Goal: Information Seeking & Learning: Find specific page/section

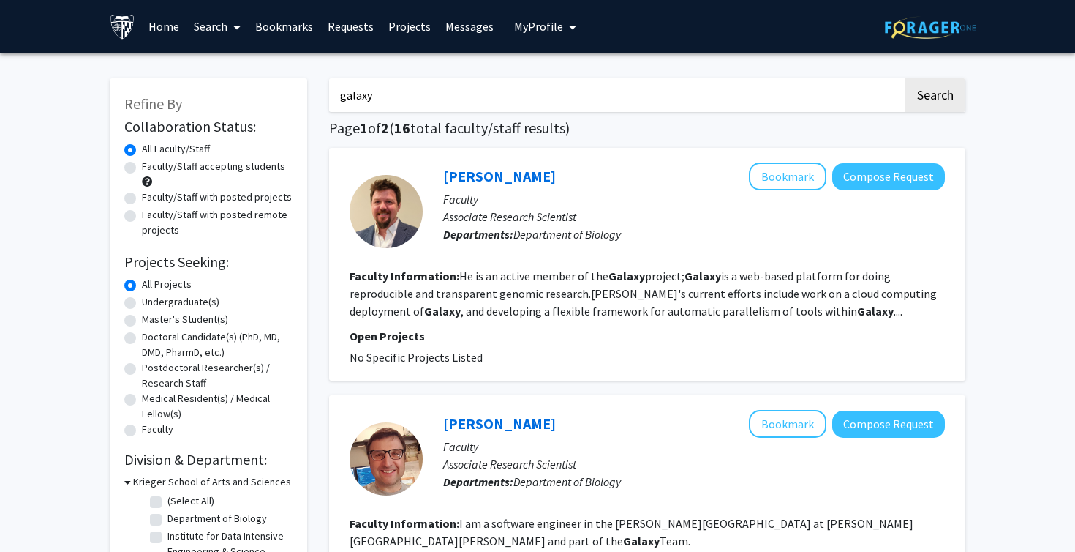
scroll to position [2177, 0]
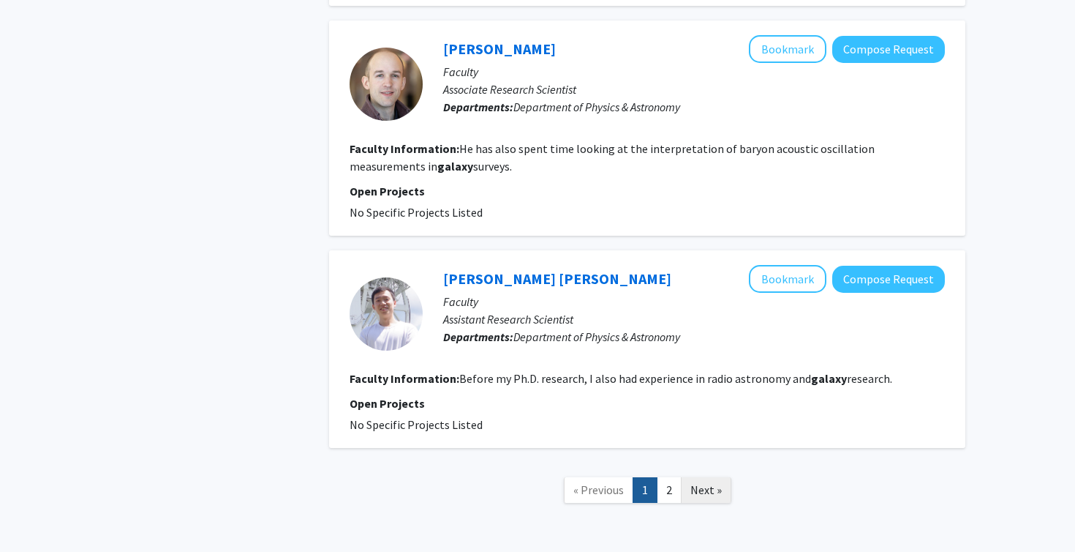
click at [697, 490] on span "Next »" at bounding box center [706, 489] width 31 height 15
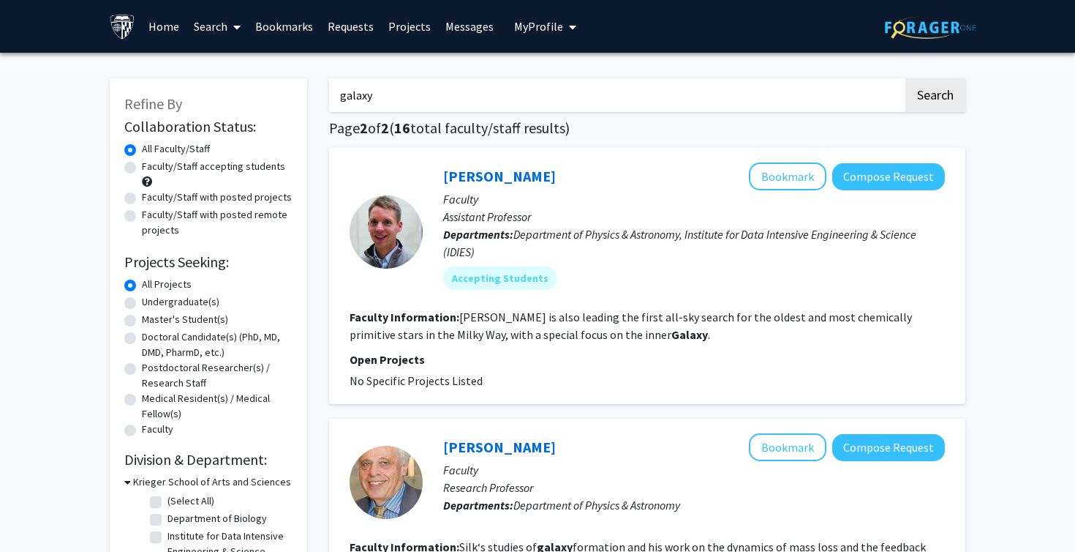
click at [246, 194] on label "Faculty/Staff with posted projects" at bounding box center [217, 196] width 150 height 15
click at [151, 194] on input "Faculty/Staff with posted projects" at bounding box center [147, 194] width 10 height 10
radio input "true"
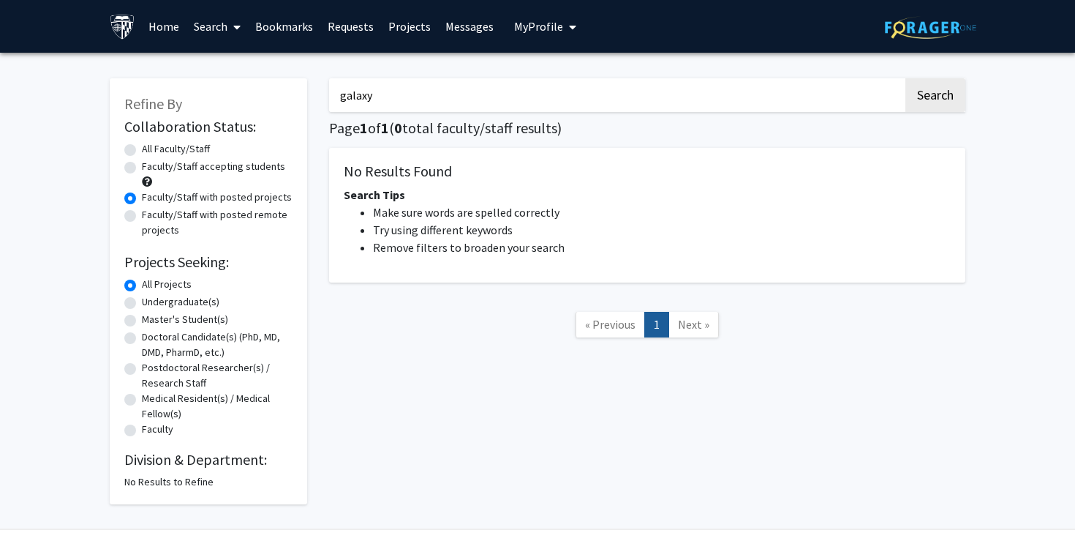
drag, startPoint x: 382, startPoint y: 95, endPoint x: 295, endPoint y: 92, distance: 87.1
click at [295, 92] on div "Refine By Collaboration Status: Collaboration Status All Faculty/Staff Collabor…" at bounding box center [538, 284] width 878 height 440
type input "binary"
click at [906, 78] on button "Search" at bounding box center [936, 95] width 60 height 34
radio input "true"
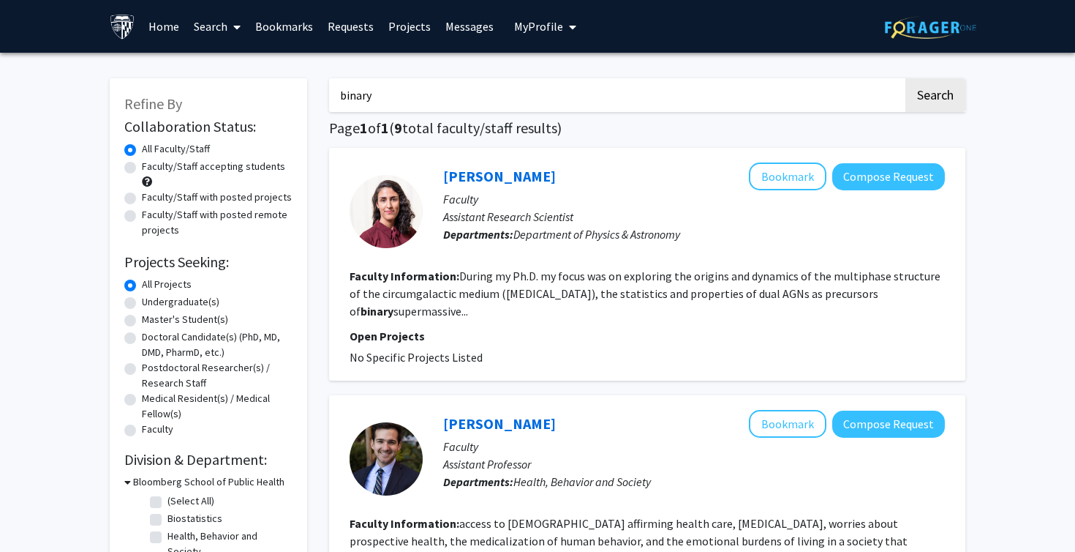
click at [252, 196] on label "Faculty/Staff with posted projects" at bounding box center [217, 196] width 150 height 15
click at [151, 196] on input "Faculty/Staff with posted projects" at bounding box center [147, 194] width 10 height 10
radio input "true"
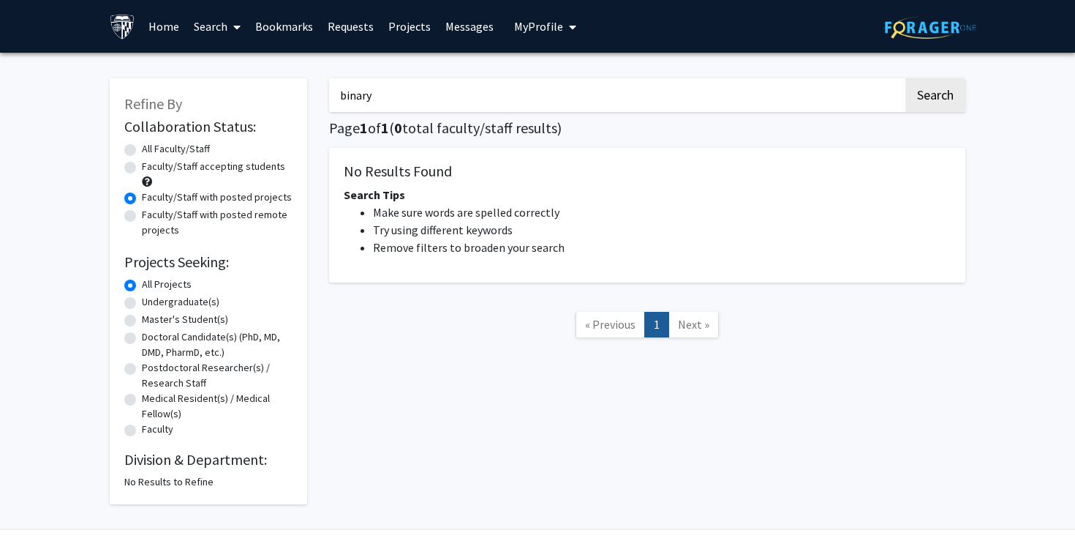
click at [212, 168] on label "Faculty/Staff accepting students" at bounding box center [213, 166] width 143 height 15
click at [151, 168] on input "Faculty/Staff accepting students" at bounding box center [147, 164] width 10 height 10
radio input "true"
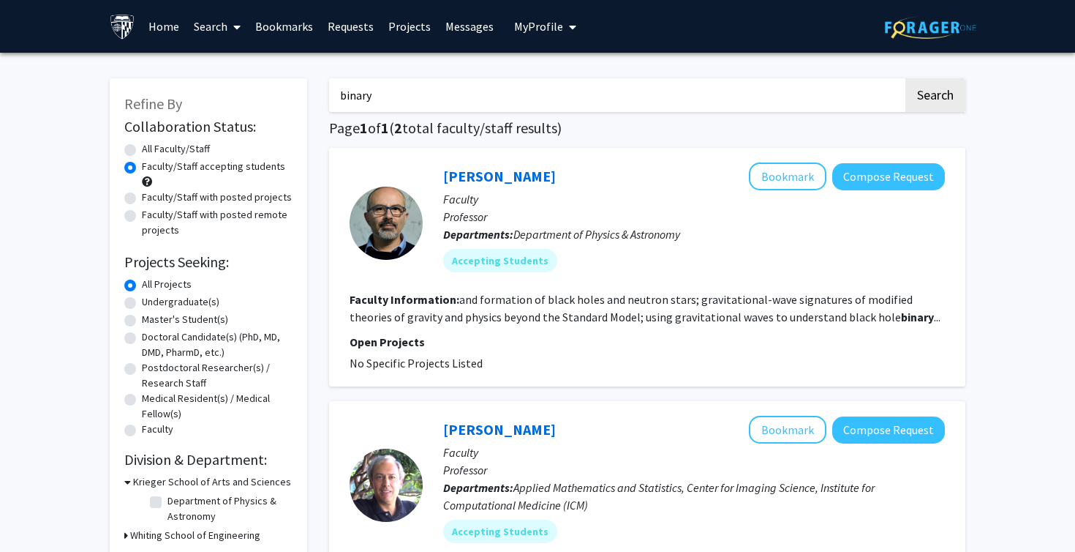
drag, startPoint x: 391, startPoint y: 94, endPoint x: 341, endPoint y: 94, distance: 49.8
click at [341, 94] on input "binary" at bounding box center [616, 95] width 574 height 34
type input "galaxy"
click at [906, 78] on button "Search" at bounding box center [936, 95] width 60 height 34
radio input "true"
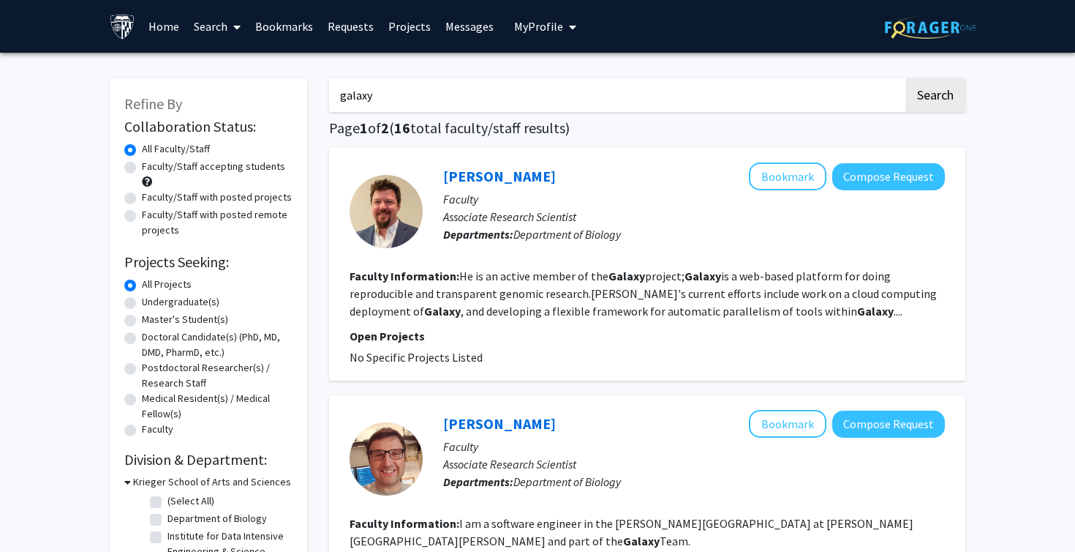
click at [268, 165] on label "Faculty/Staff accepting students" at bounding box center [213, 166] width 143 height 15
click at [151, 165] on input "Faculty/Staff accepting students" at bounding box center [147, 164] width 10 height 10
radio input "true"
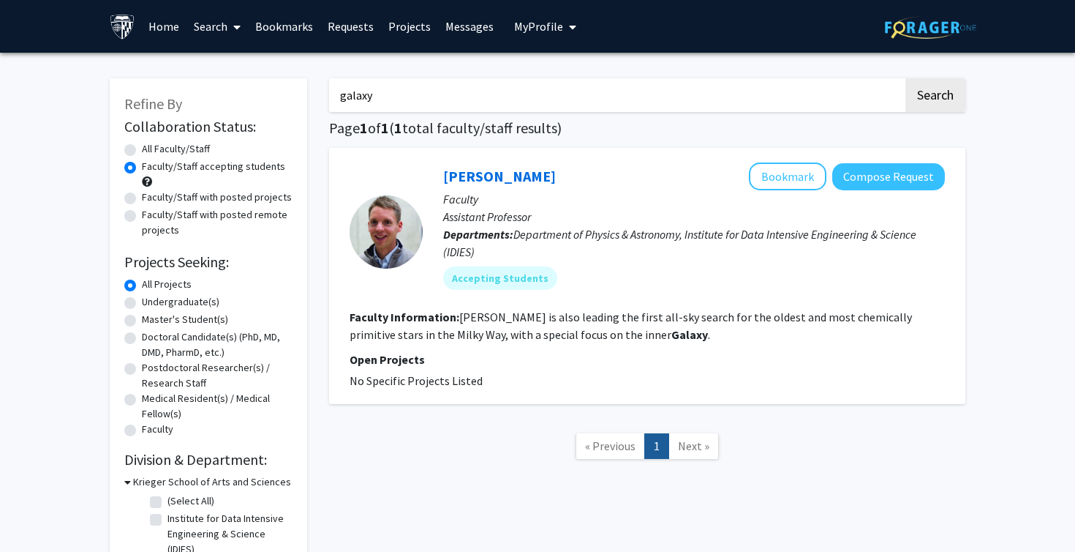
click at [179, 140] on form "Collaboration Status: Collaboration Status All Faculty/Staff Collaboration Stat…" at bounding box center [208, 278] width 168 height 321
click at [181, 146] on label "All Faculty/Staff" at bounding box center [176, 148] width 68 height 15
click at [151, 146] on input "All Faculty/Staff" at bounding box center [147, 146] width 10 height 10
radio input "true"
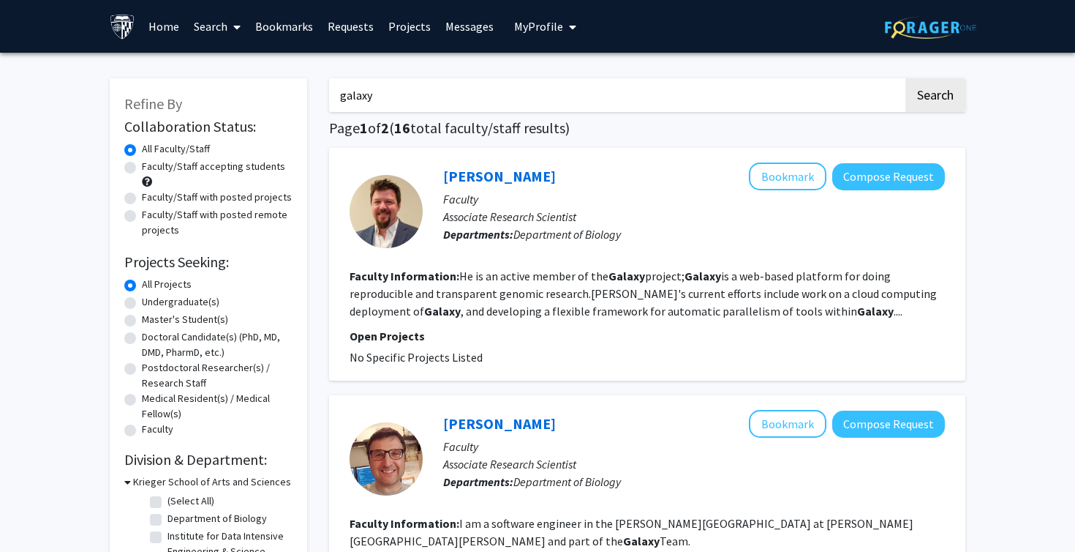
click at [226, 165] on label "Faculty/Staff accepting students" at bounding box center [213, 166] width 143 height 15
click at [151, 165] on input "Faculty/Staff accepting students" at bounding box center [147, 164] width 10 height 10
radio input "true"
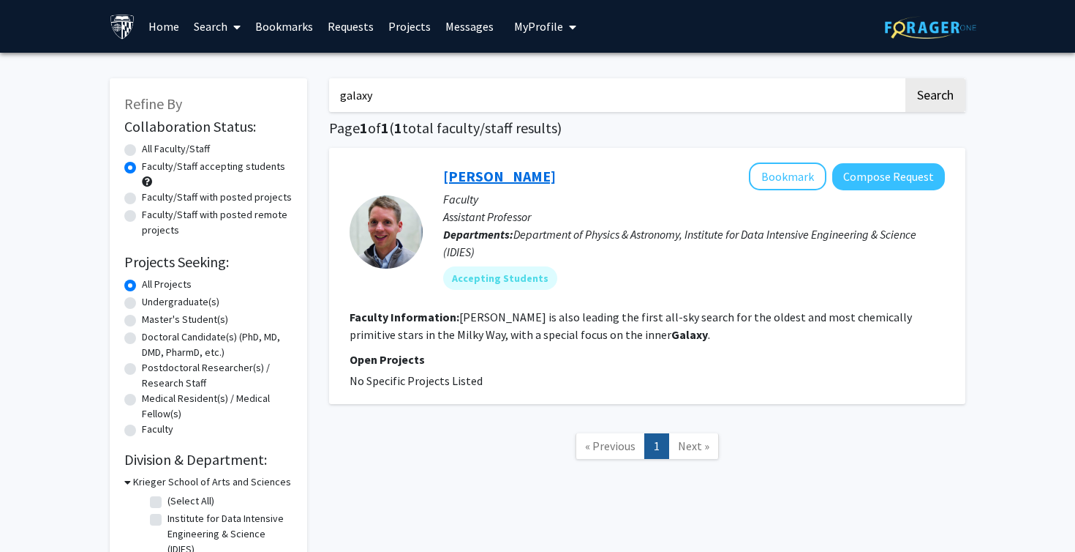
click at [533, 178] on link "[PERSON_NAME]" at bounding box center [499, 176] width 113 height 18
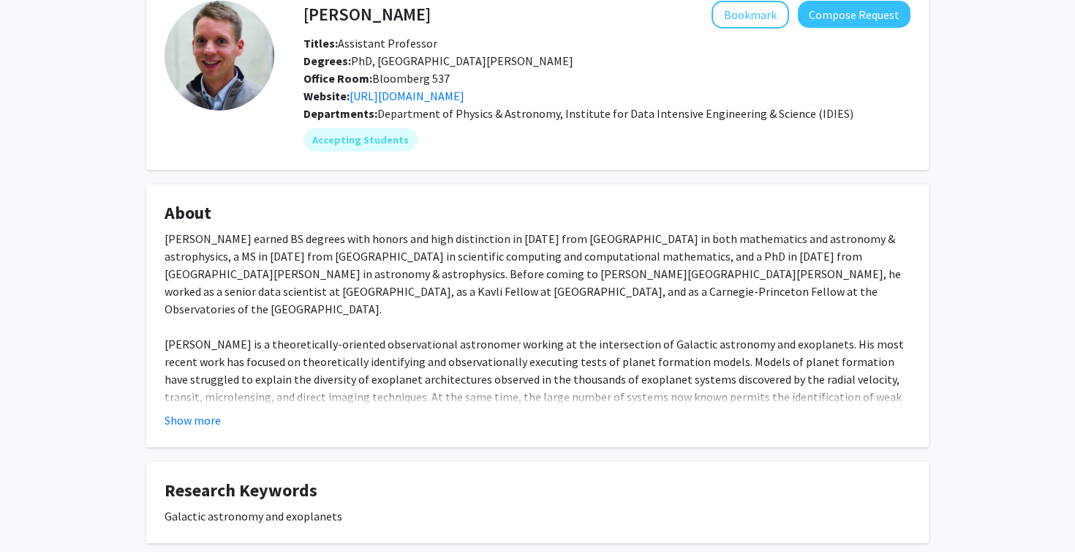
scroll to position [83, 0]
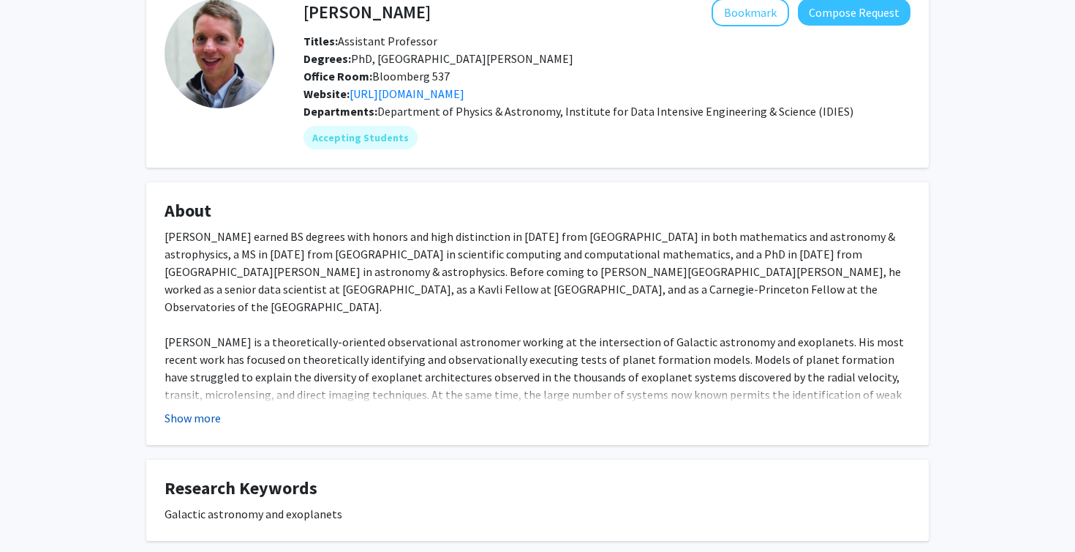
click at [195, 416] on button "Show more" at bounding box center [193, 418] width 56 height 18
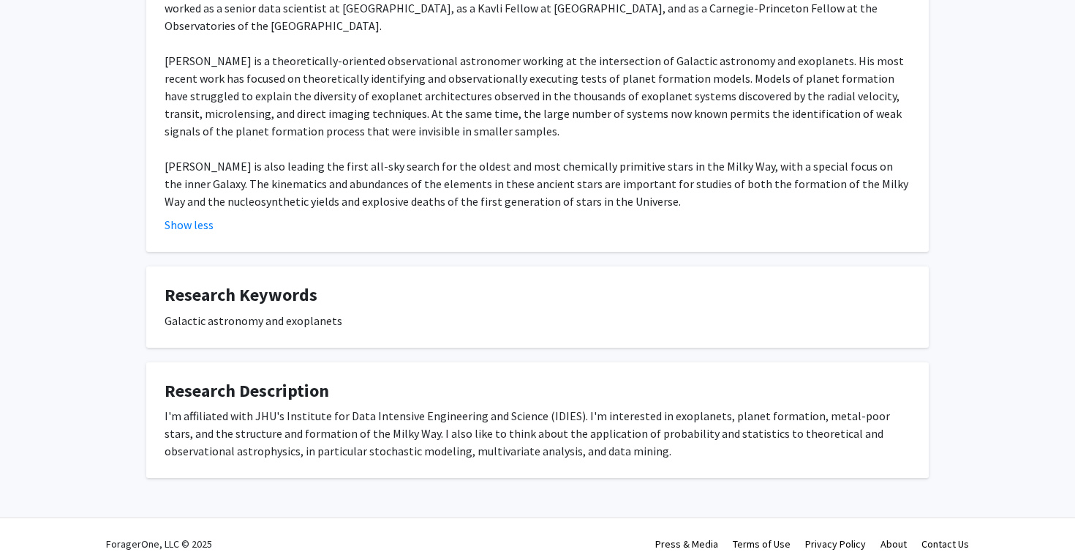
scroll to position [0, 0]
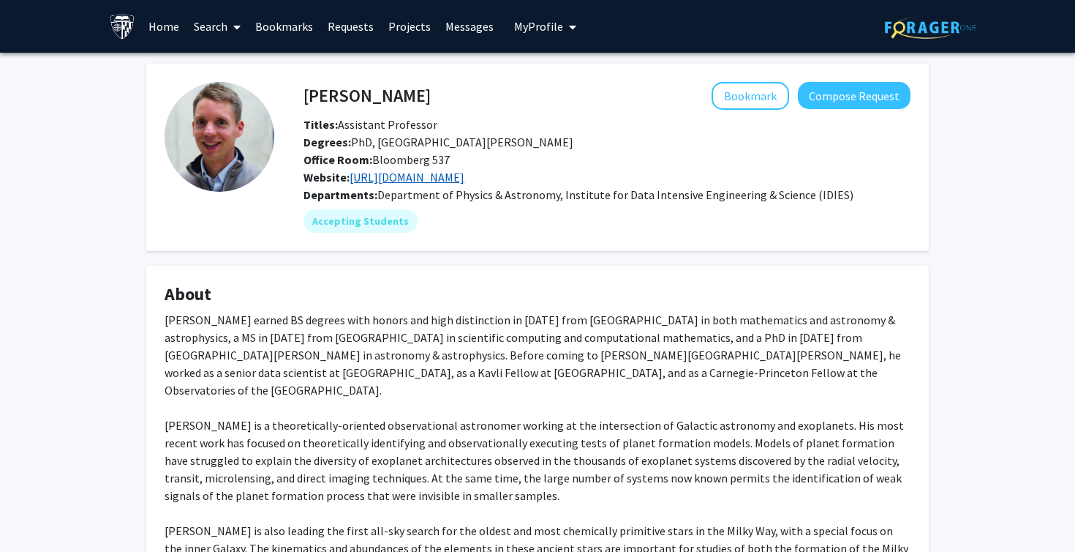
click at [452, 177] on link "[URL][DOMAIN_NAME]" at bounding box center [407, 177] width 115 height 15
